Goal: Transaction & Acquisition: Purchase product/service

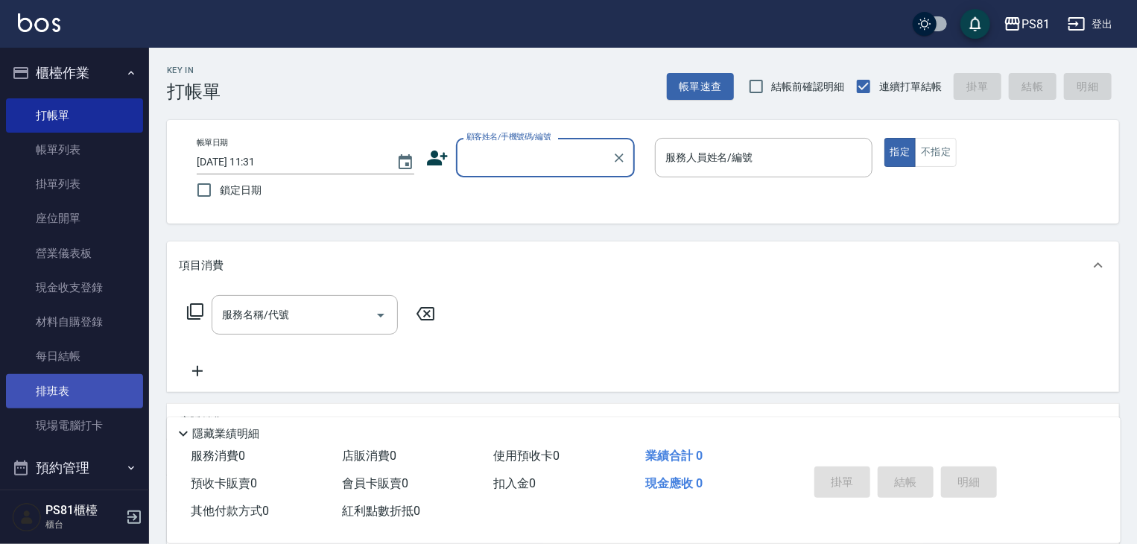
click at [77, 388] on link "排班表" at bounding box center [74, 391] width 137 height 34
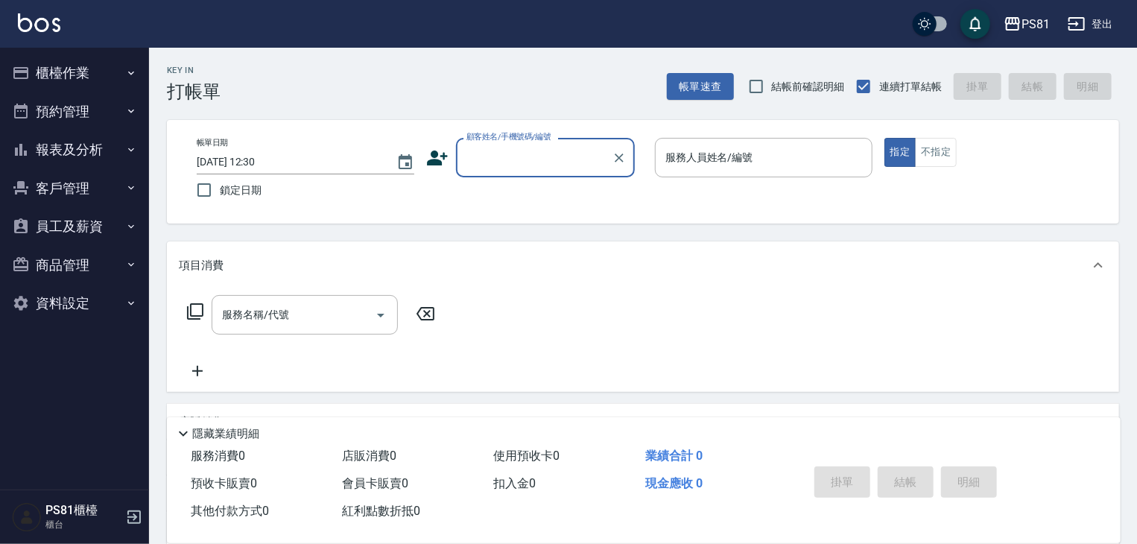
click at [132, 72] on icon "button" at bounding box center [131, 73] width 12 height 12
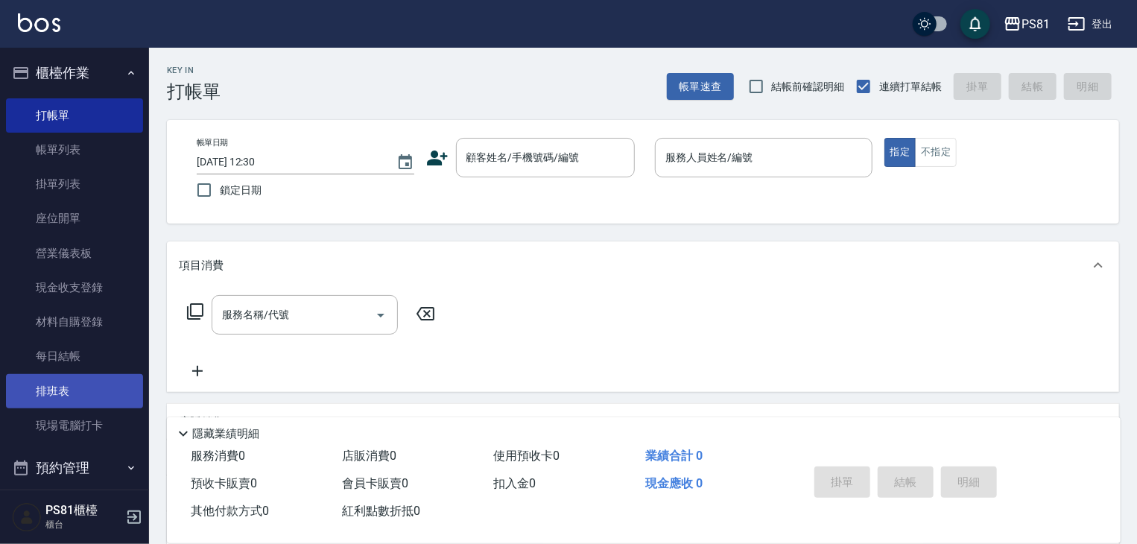
click at [63, 397] on link "排班表" at bounding box center [74, 391] width 137 height 34
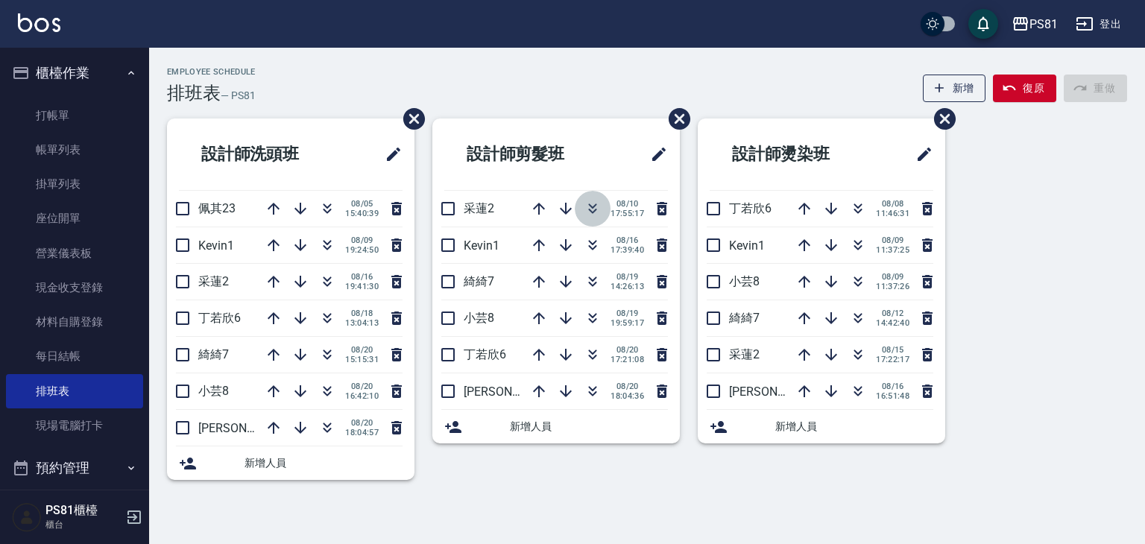
click at [588, 212] on icon "button" at bounding box center [592, 209] width 18 height 18
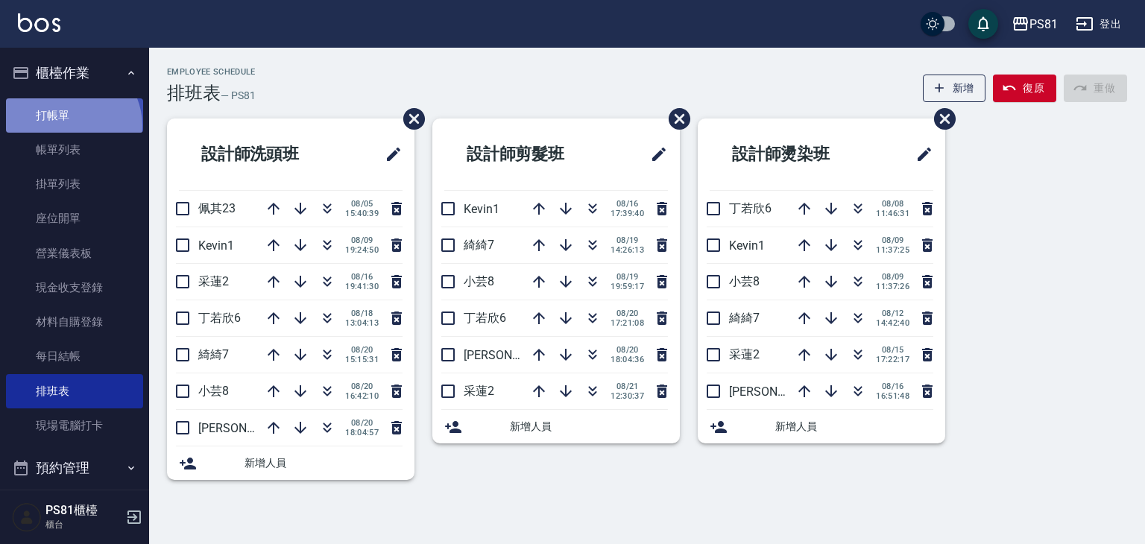
click at [68, 125] on link "打帳單" at bounding box center [74, 115] width 137 height 34
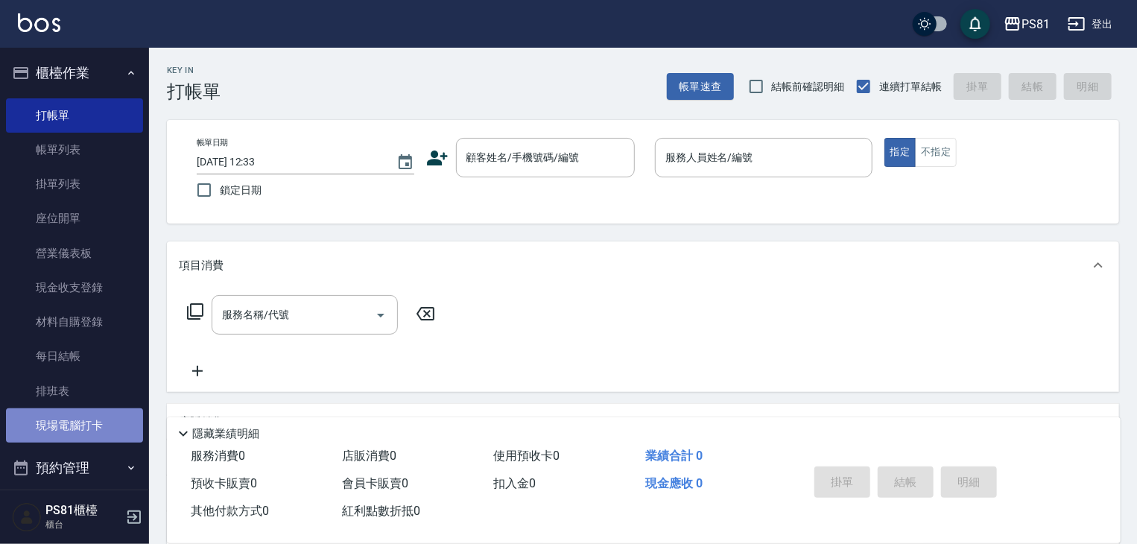
click at [107, 425] on link "現場電腦打卡" at bounding box center [74, 425] width 137 height 34
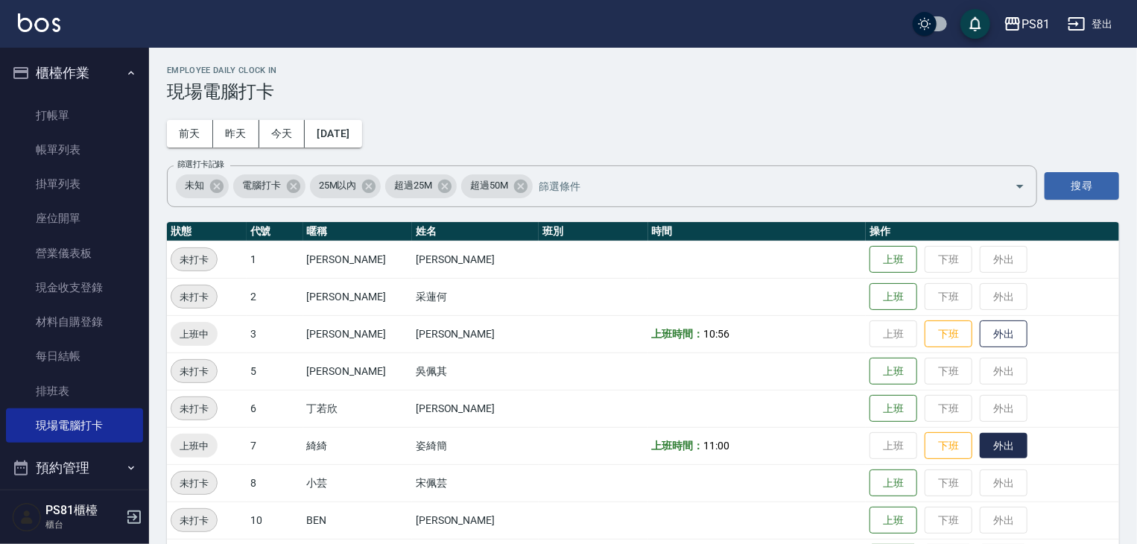
click at [981, 446] on button "外出" at bounding box center [1004, 446] width 48 height 26
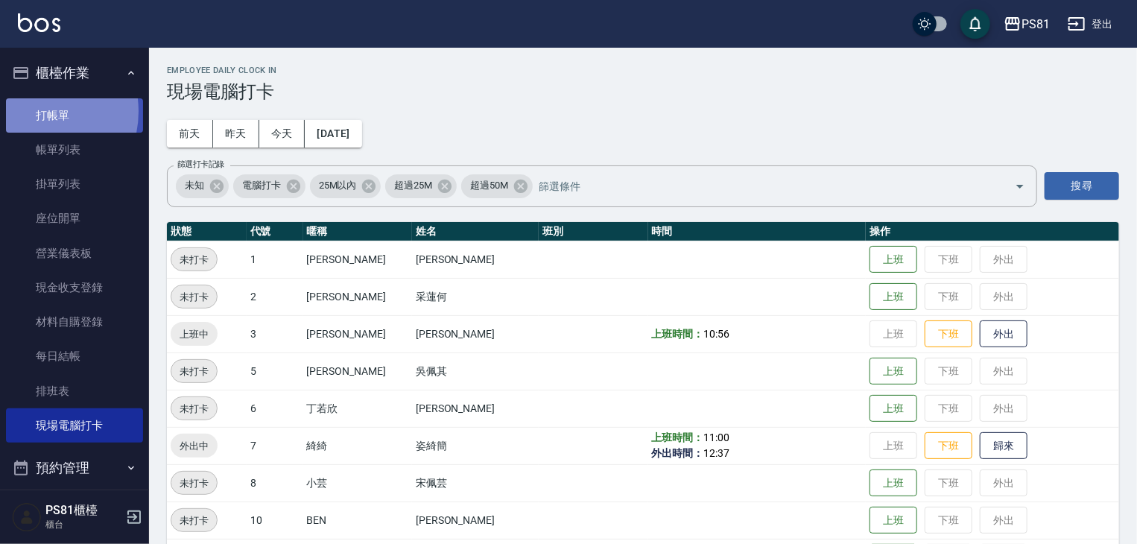
click at [34, 111] on link "打帳單" at bounding box center [74, 115] width 137 height 34
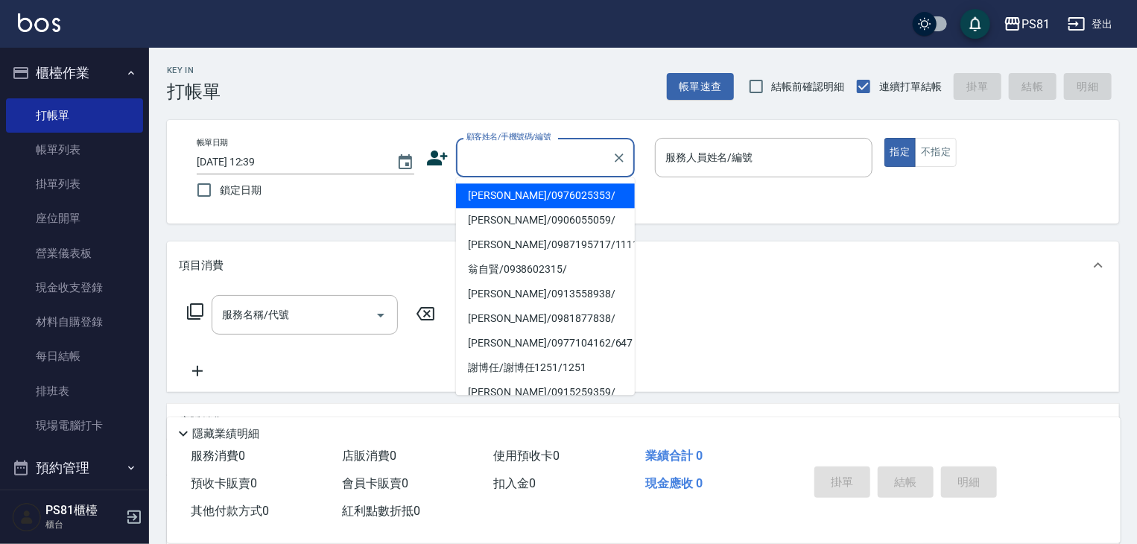
click at [572, 156] on input "顧客姓名/手機號碼/編號" at bounding box center [534, 158] width 143 height 26
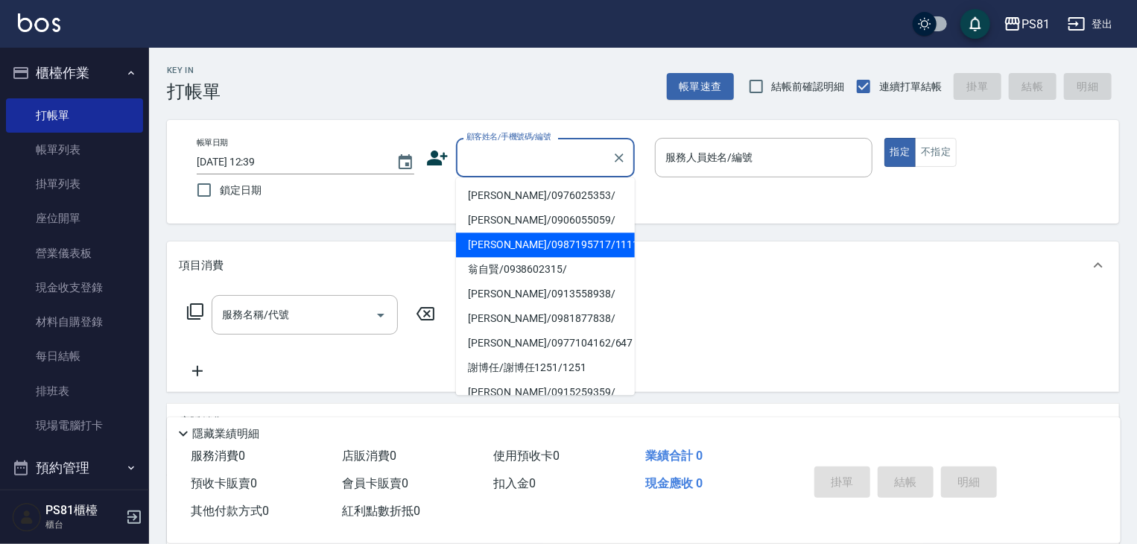
click at [527, 249] on li "[PERSON_NAME]/0987195717/111111" at bounding box center [545, 244] width 179 height 25
type input "[PERSON_NAME]/0987195717/111111"
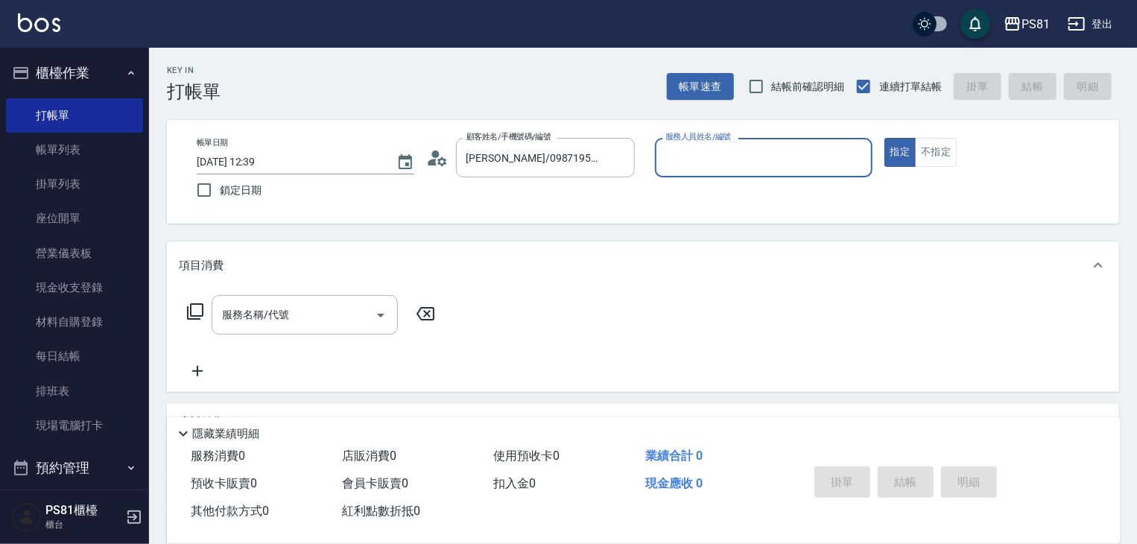
drag, startPoint x: 727, startPoint y: 132, endPoint x: 712, endPoint y: 149, distance: 22.2
click at [722, 136] on label "服務人員姓名/編號" at bounding box center [698, 136] width 66 height 11
click at [722, 145] on input "服務人員姓名/編號" at bounding box center [764, 158] width 204 height 26
click at [706, 156] on input "服務人員姓名/編號" at bounding box center [764, 158] width 204 height 26
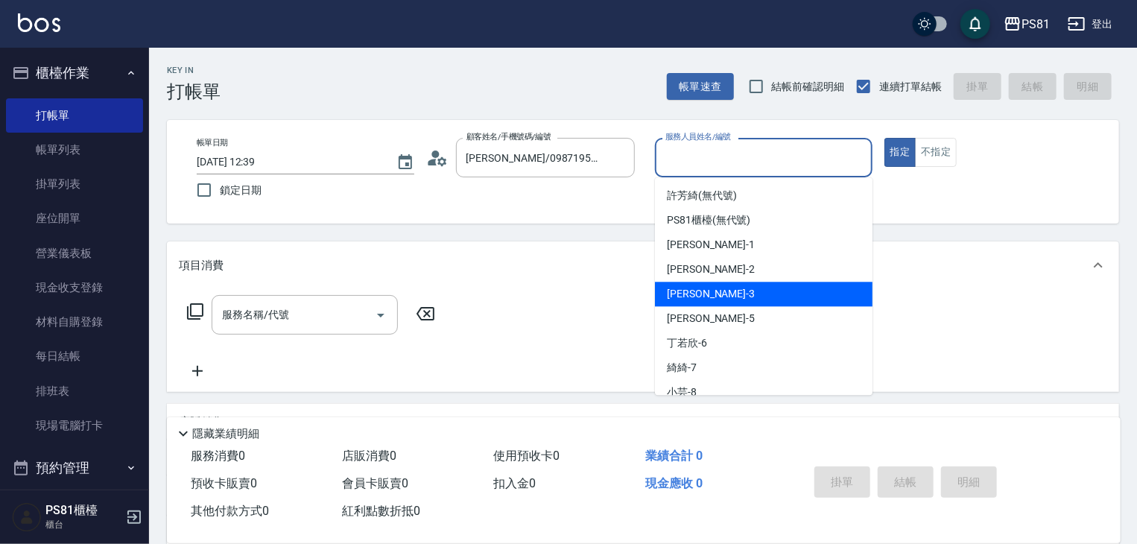
click at [735, 299] on div "[PERSON_NAME] -3" at bounding box center [764, 294] width 218 height 25
type input "[PERSON_NAME]-3"
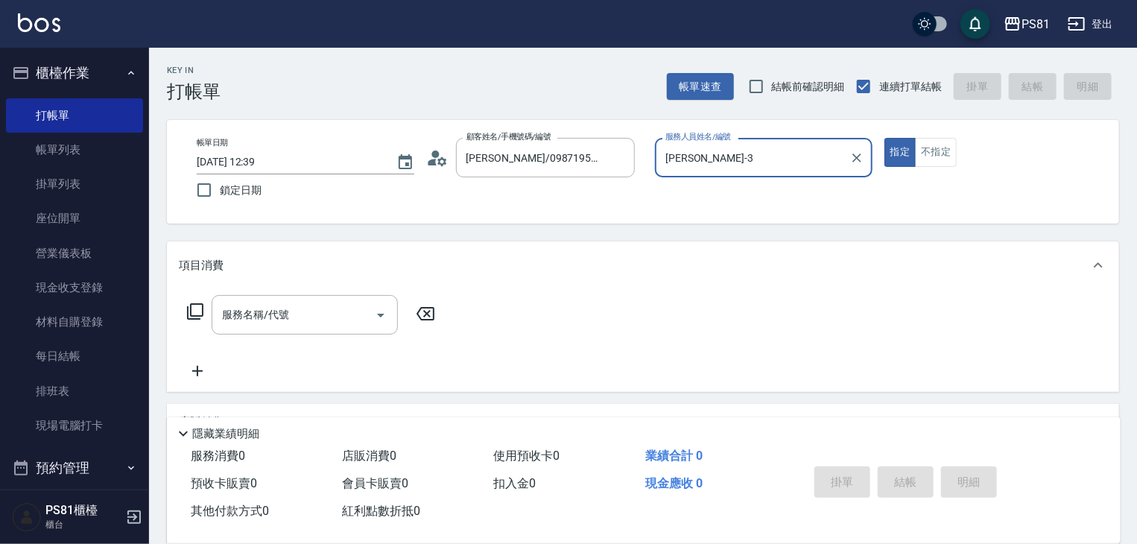
click at [321, 292] on div "服務名稱/代號 服務名稱/代號" at bounding box center [643, 340] width 952 height 103
click at [319, 308] on input "服務名稱/代號" at bounding box center [293, 315] width 151 height 26
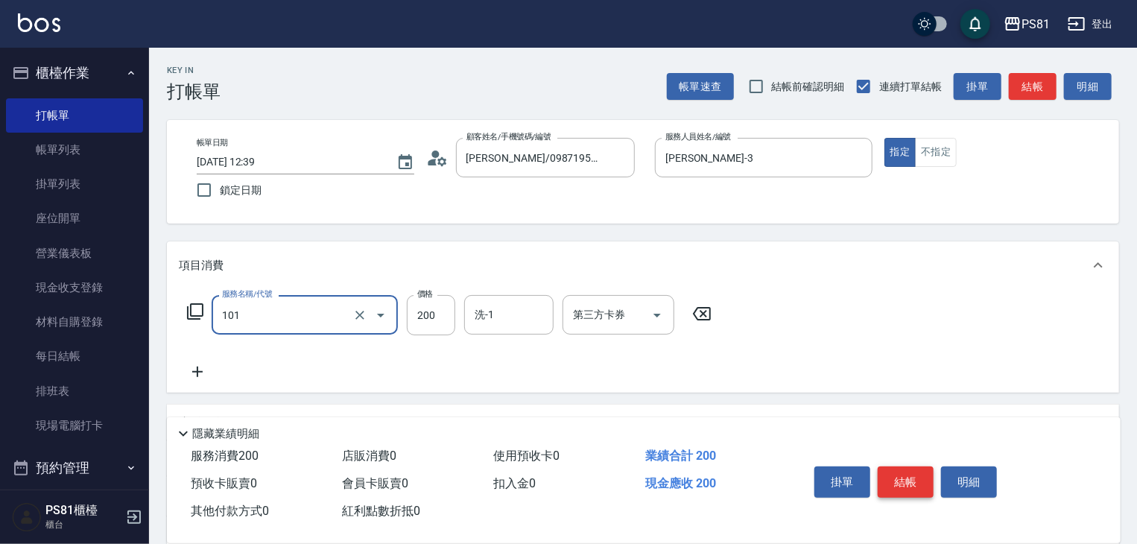
type input "一般洗髮(101)"
click at [908, 472] on button "結帳" at bounding box center [906, 481] width 56 height 31
